Goal: Information Seeking & Learning: Learn about a topic

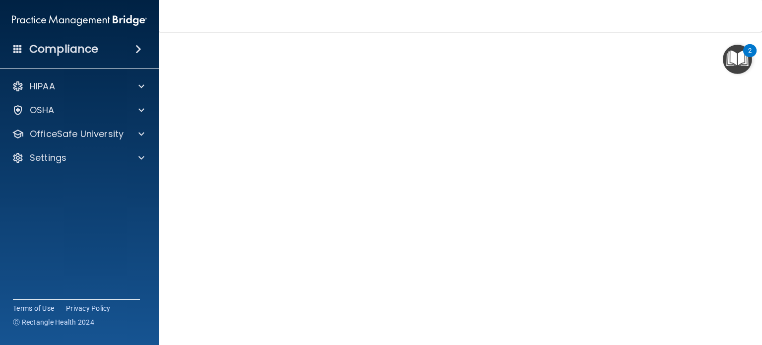
scroll to position [44, 0]
click at [6, 247] on div "Compliance HIPAA Documents and Policies Report an Incident Business Associates …" at bounding box center [79, 172] width 159 height 345
click at [143, 129] on span at bounding box center [141, 134] width 6 height 12
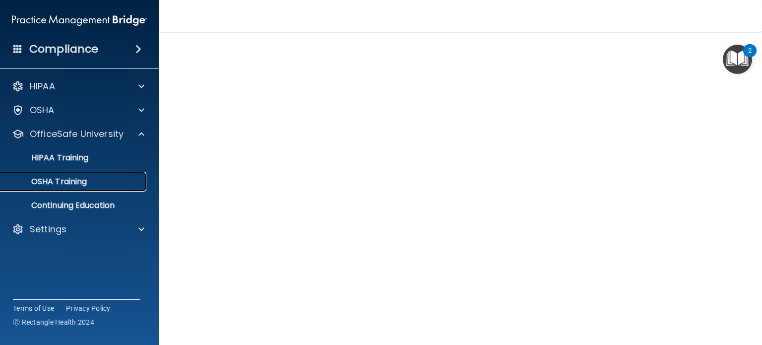
click at [117, 184] on div "OSHA Training" at bounding box center [73, 182] width 135 height 10
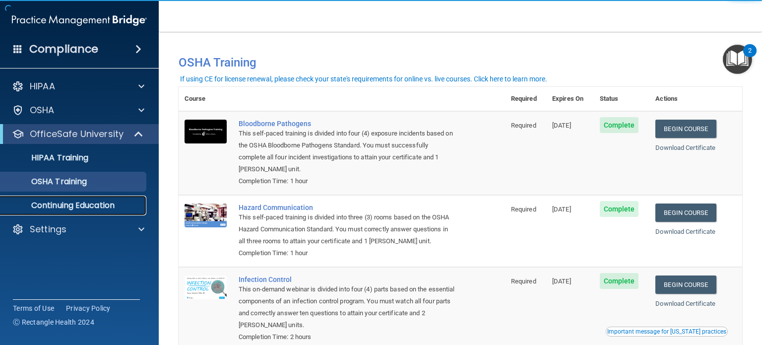
click at [110, 202] on p "Continuing Education" at bounding box center [73, 205] width 135 height 10
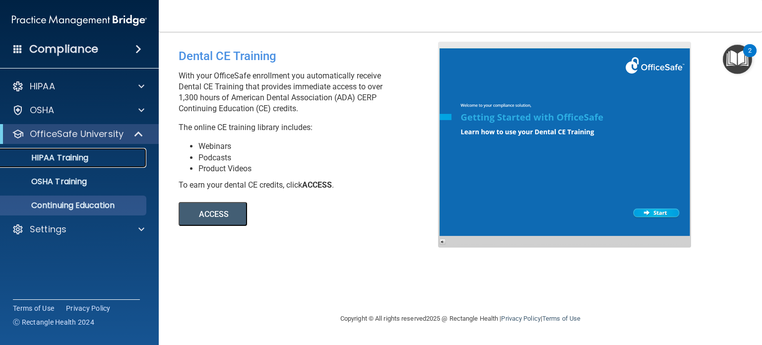
click at [74, 164] on link "HIPAA Training" at bounding box center [68, 158] width 156 height 20
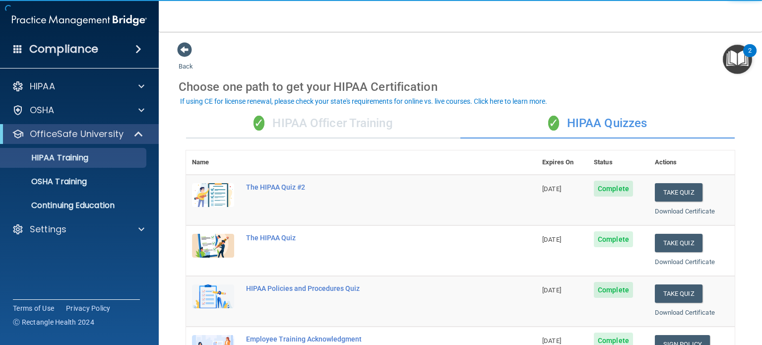
click at [308, 119] on div "✓ HIPAA Officer Training" at bounding box center [323, 124] width 274 height 30
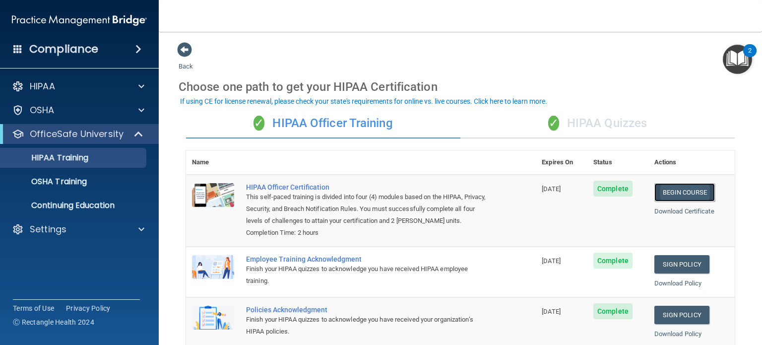
click at [679, 193] on link "Begin Course" at bounding box center [684, 192] width 61 height 18
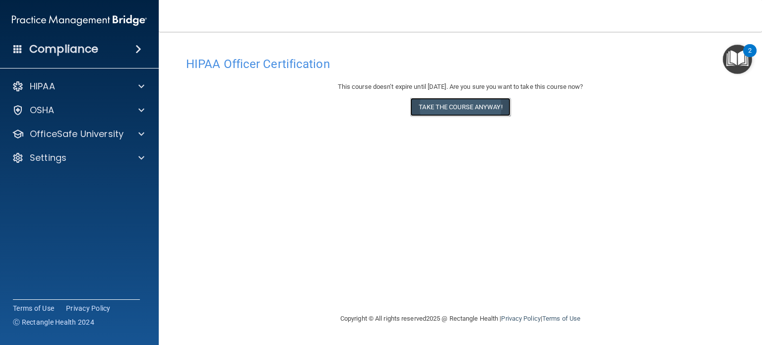
click at [448, 110] on button "Take the course anyway!" at bounding box center [460, 107] width 100 height 18
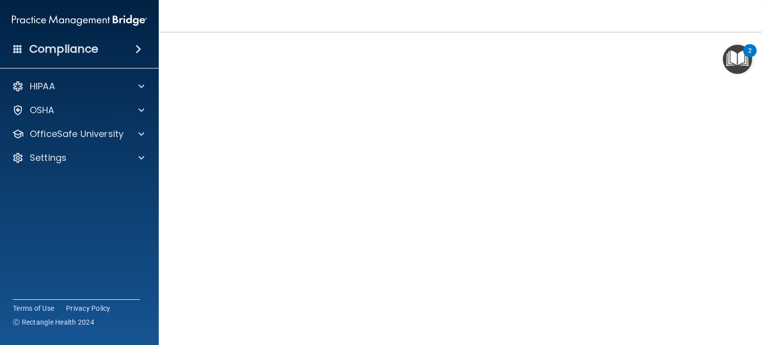
scroll to position [40, 0]
